Goal: Information Seeking & Learning: Learn about a topic

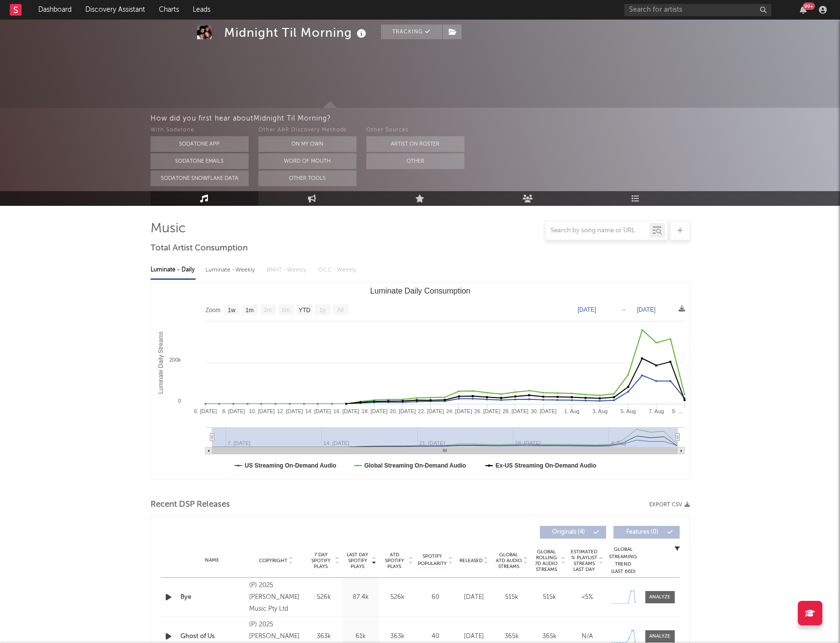
select select "1w"
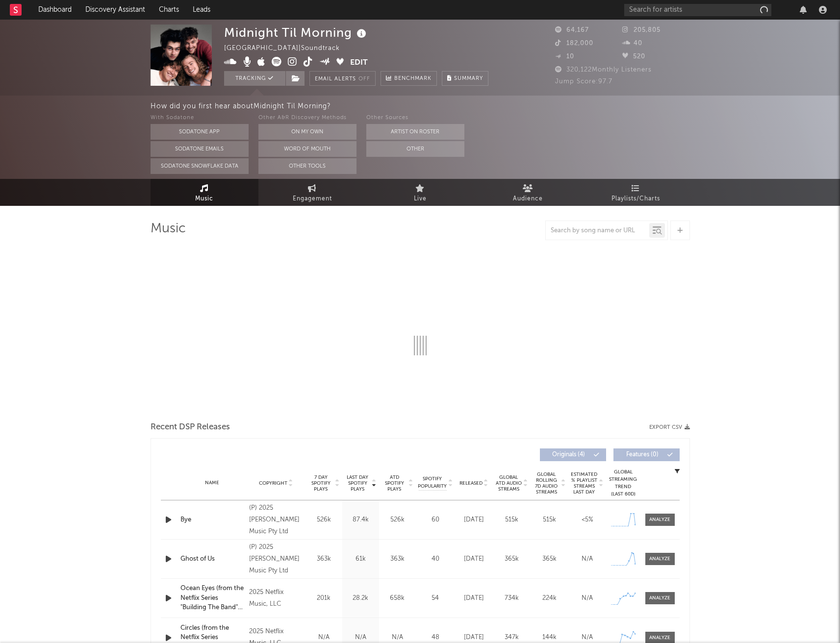
select select "1w"
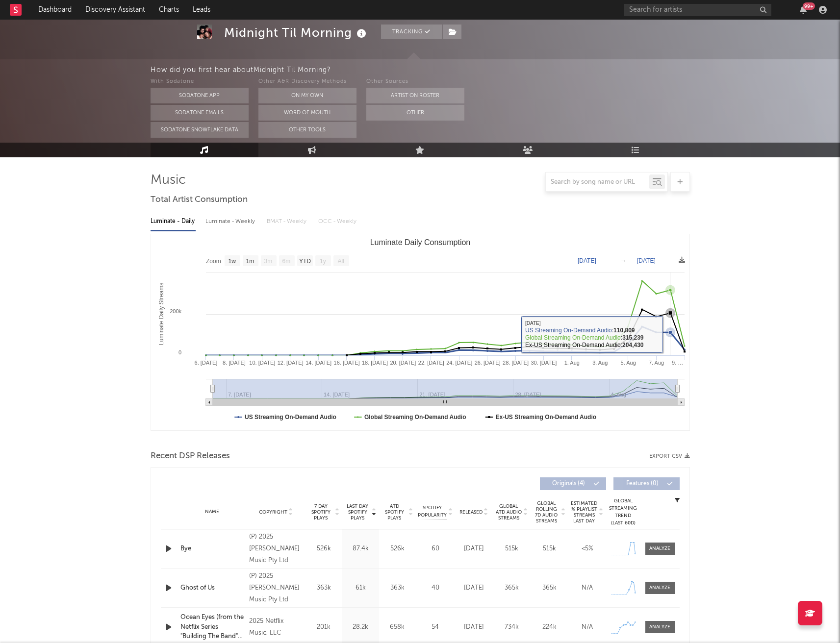
scroll to position [84, 0]
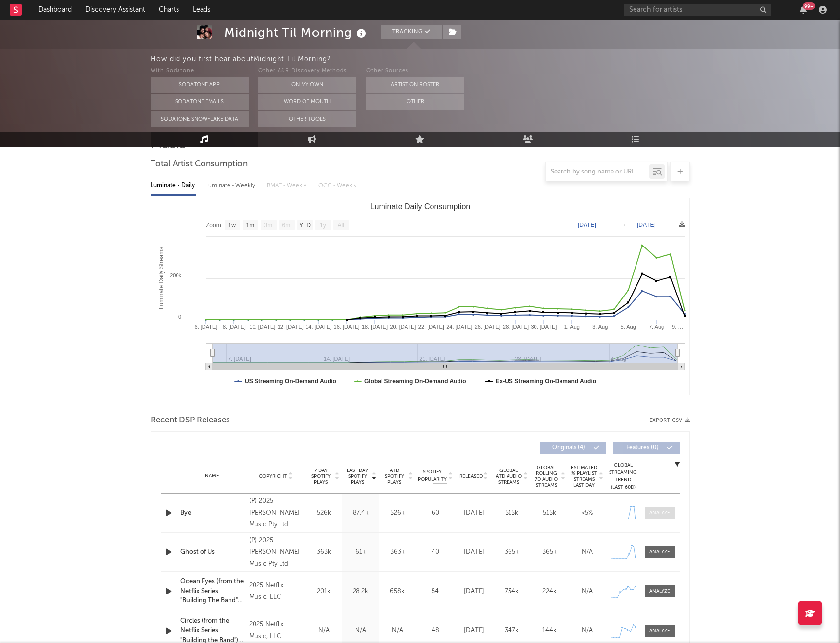
click at [661, 518] on span at bounding box center [659, 513] width 29 height 12
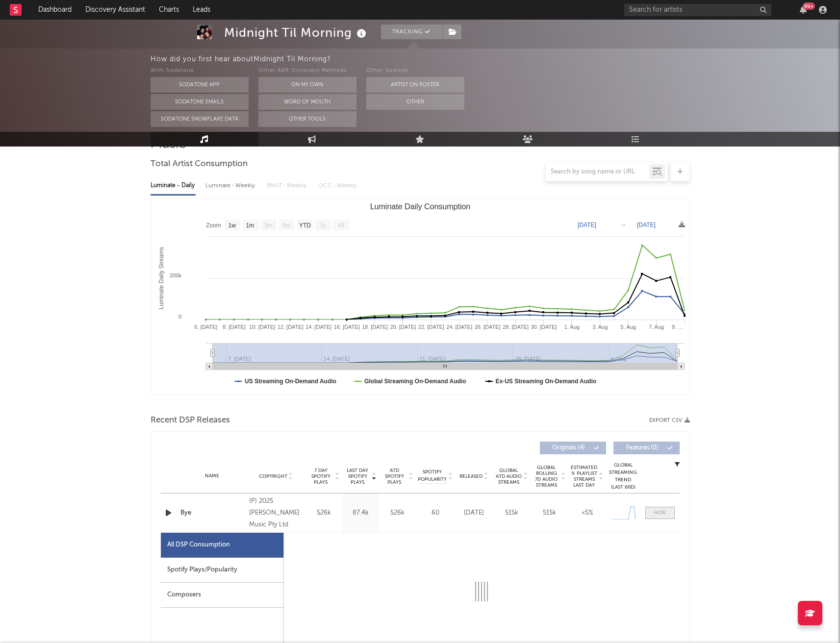
select select "1w"
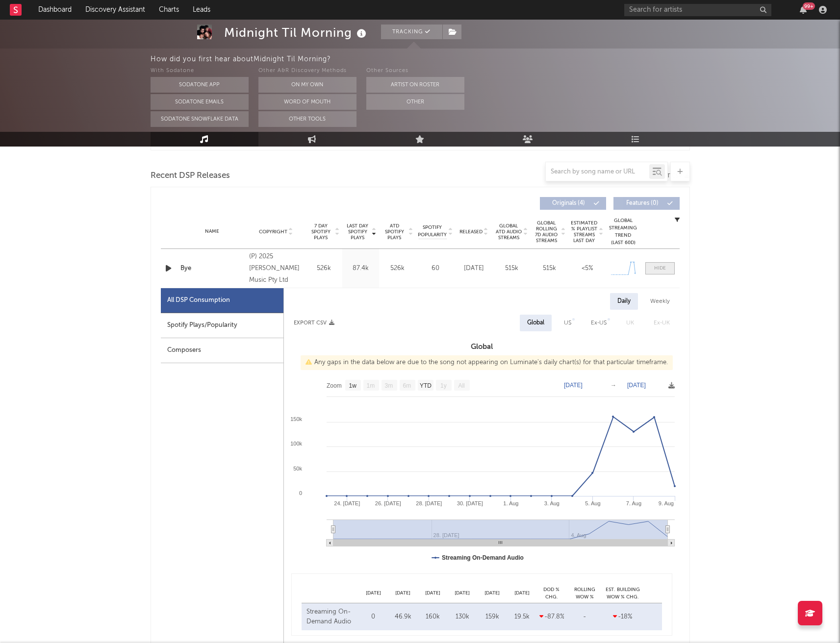
scroll to position [334, 0]
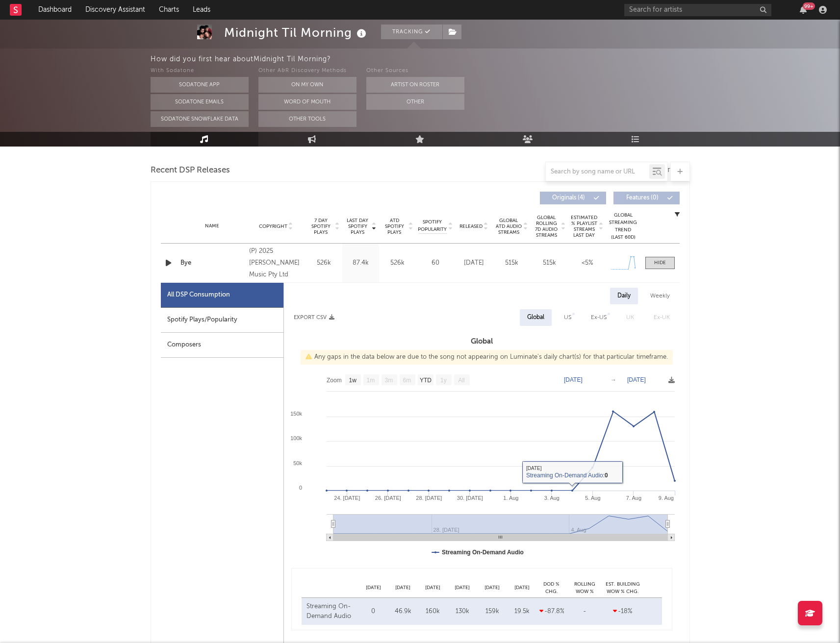
click at [246, 322] on div "Spotify Plays/Popularity" at bounding box center [222, 320] width 123 height 25
select select "1w"
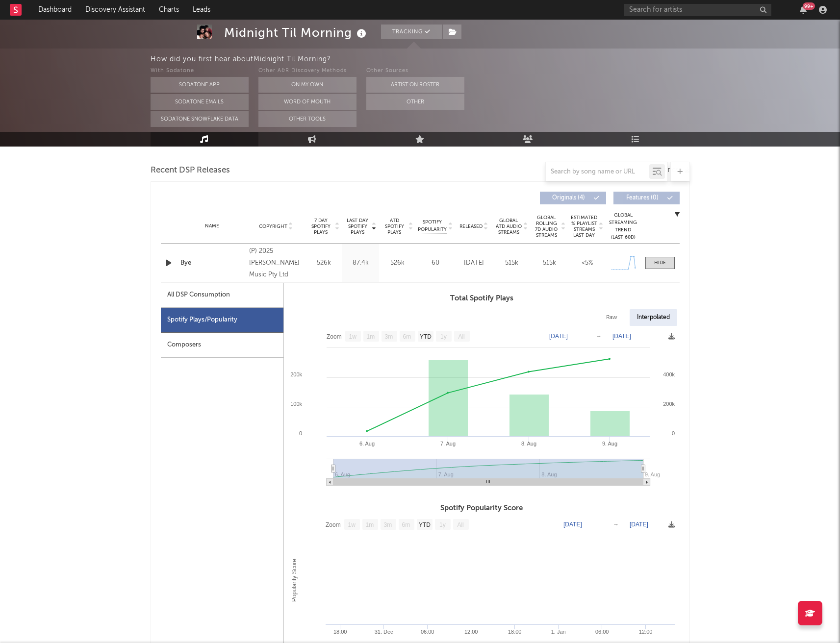
click at [197, 295] on div "All DSP Consumption" at bounding box center [198, 295] width 63 height 12
select select "1w"
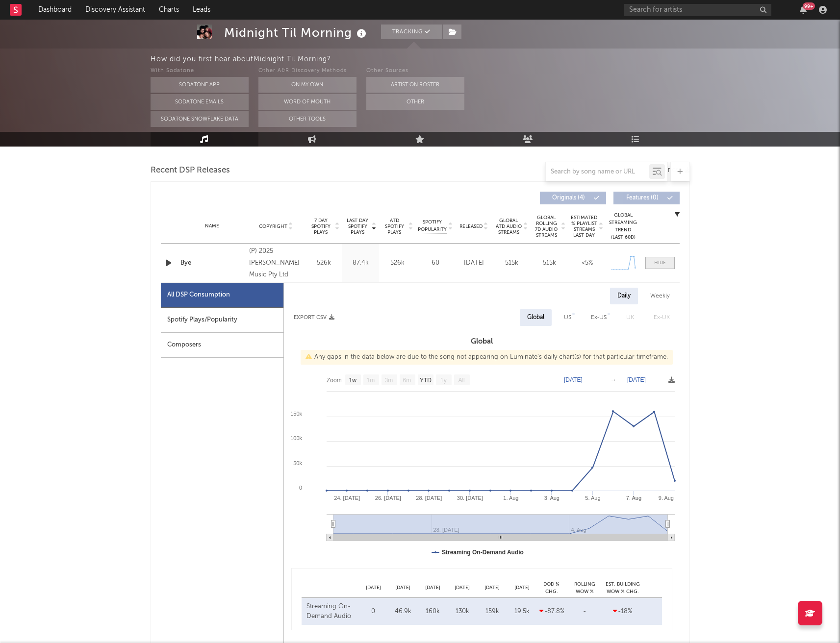
click at [661, 264] on div at bounding box center [660, 262] width 12 height 7
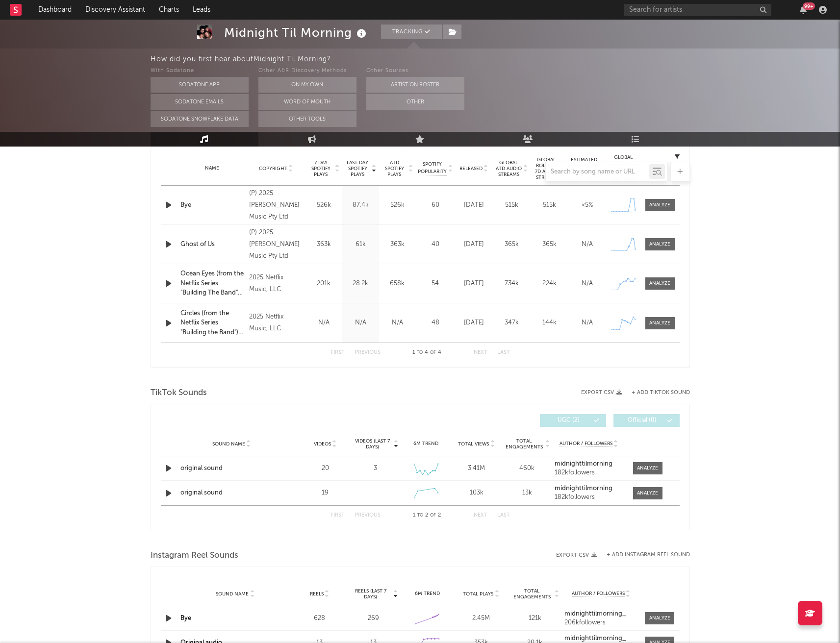
scroll to position [412, 0]
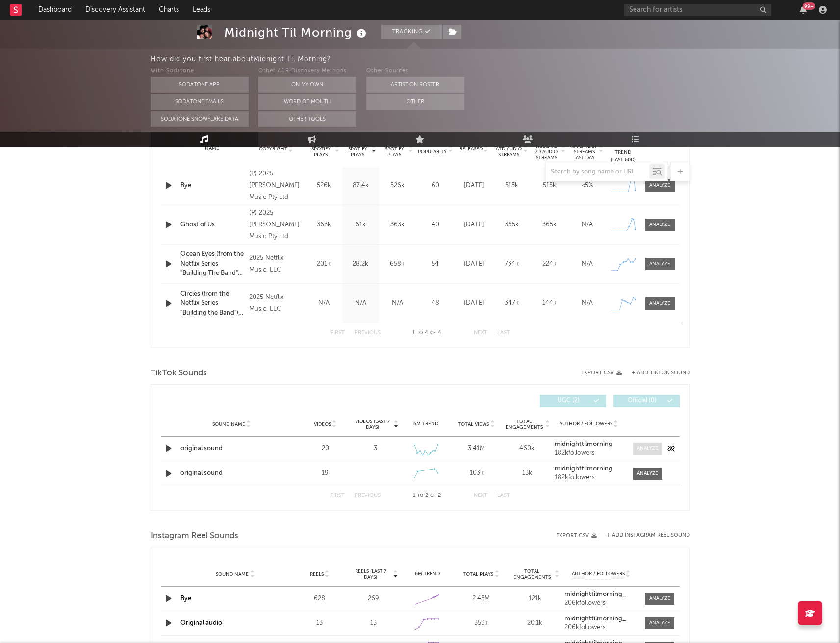
click at [651, 451] on div at bounding box center [647, 448] width 21 height 7
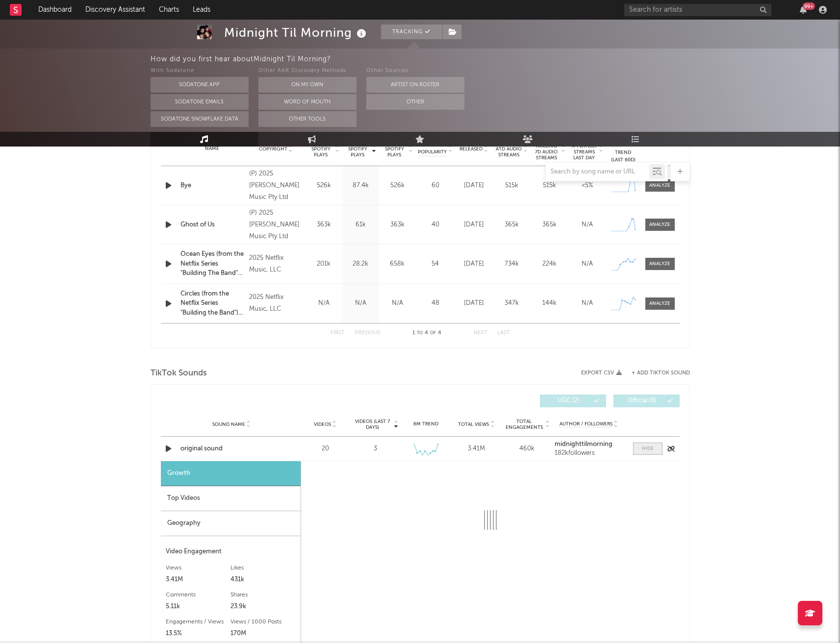
select select "1w"
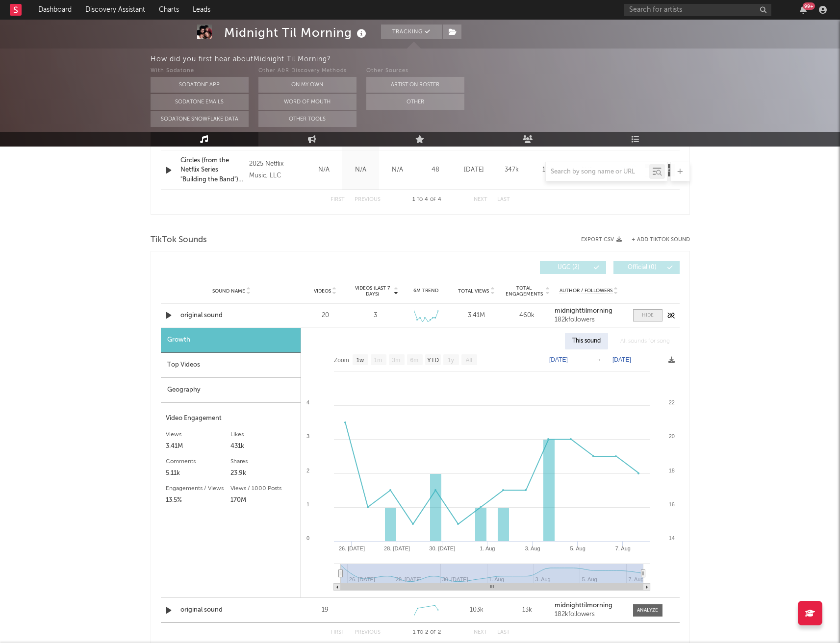
scroll to position [546, 0]
click at [644, 317] on div at bounding box center [648, 314] width 12 height 7
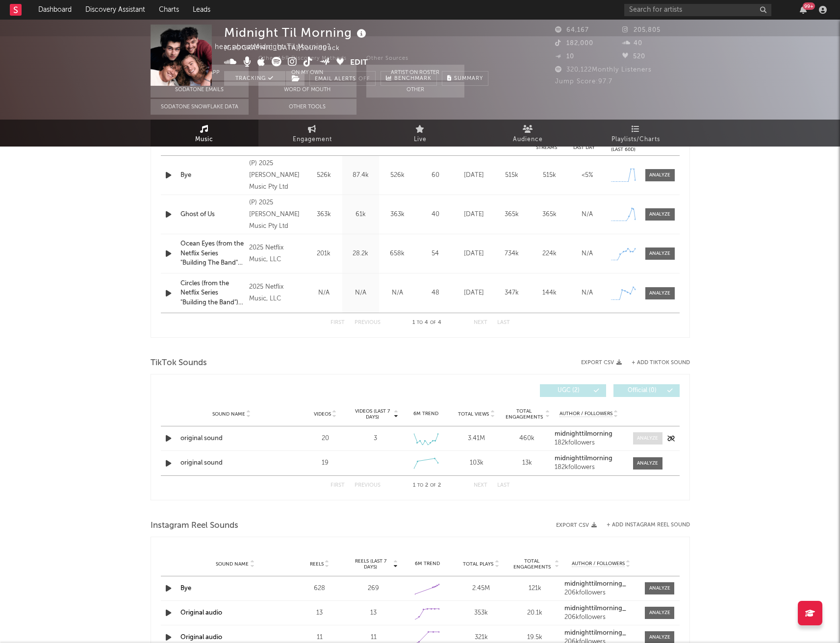
scroll to position [0, 0]
